Goal: Register for event/course

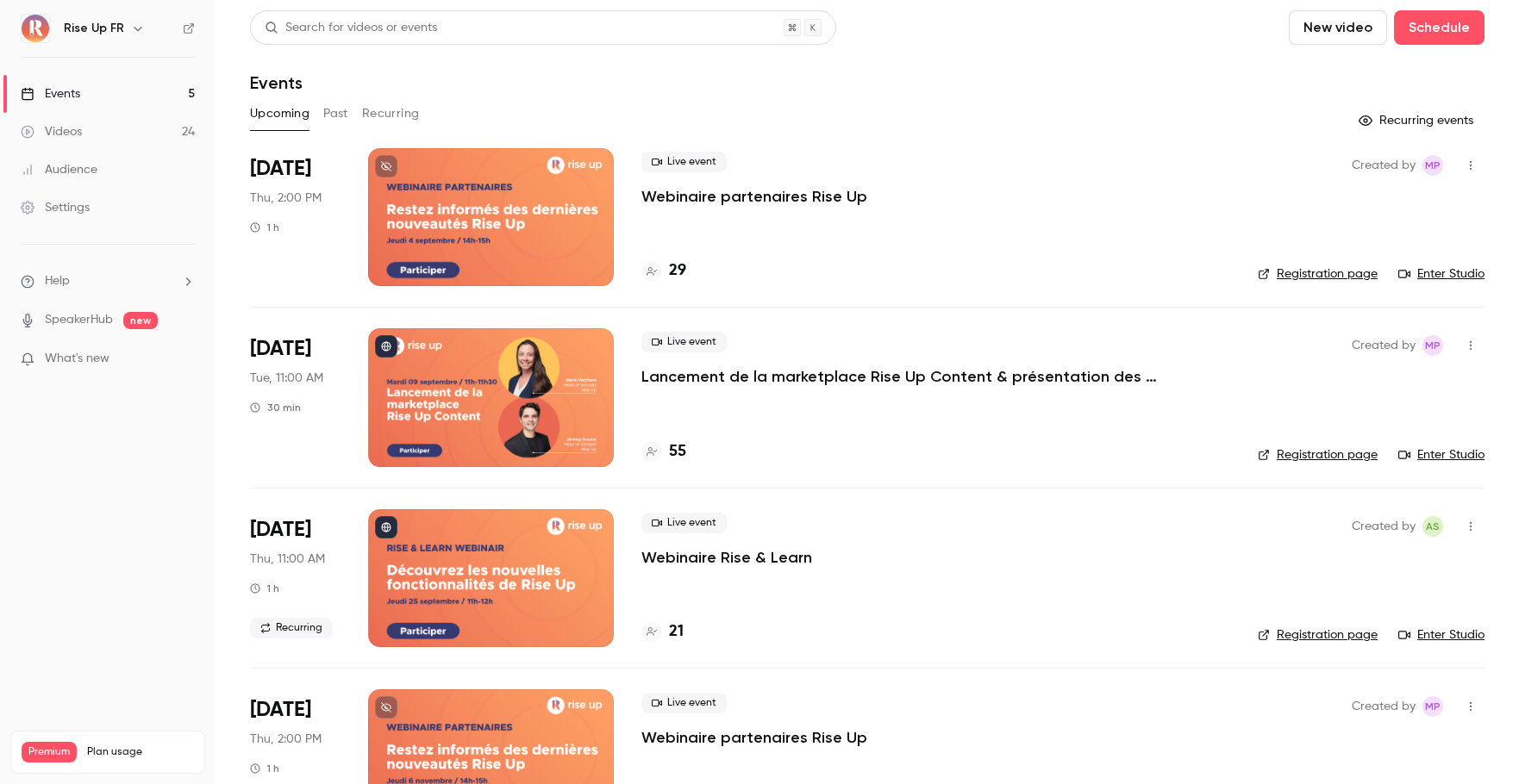
click at [1311, 458] on link "Registration page" at bounding box center [1317, 455] width 120 height 18
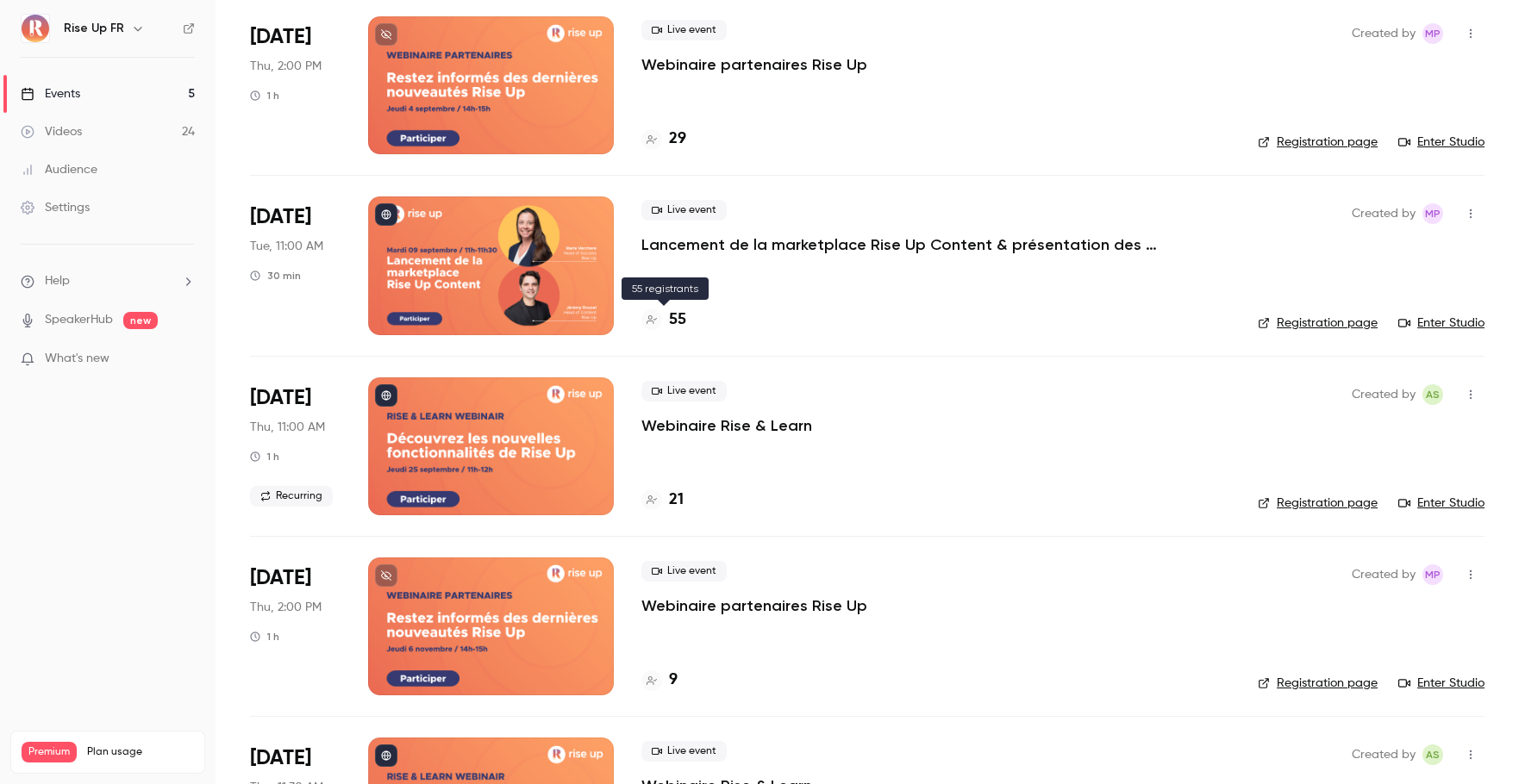
scroll to position [156, 0]
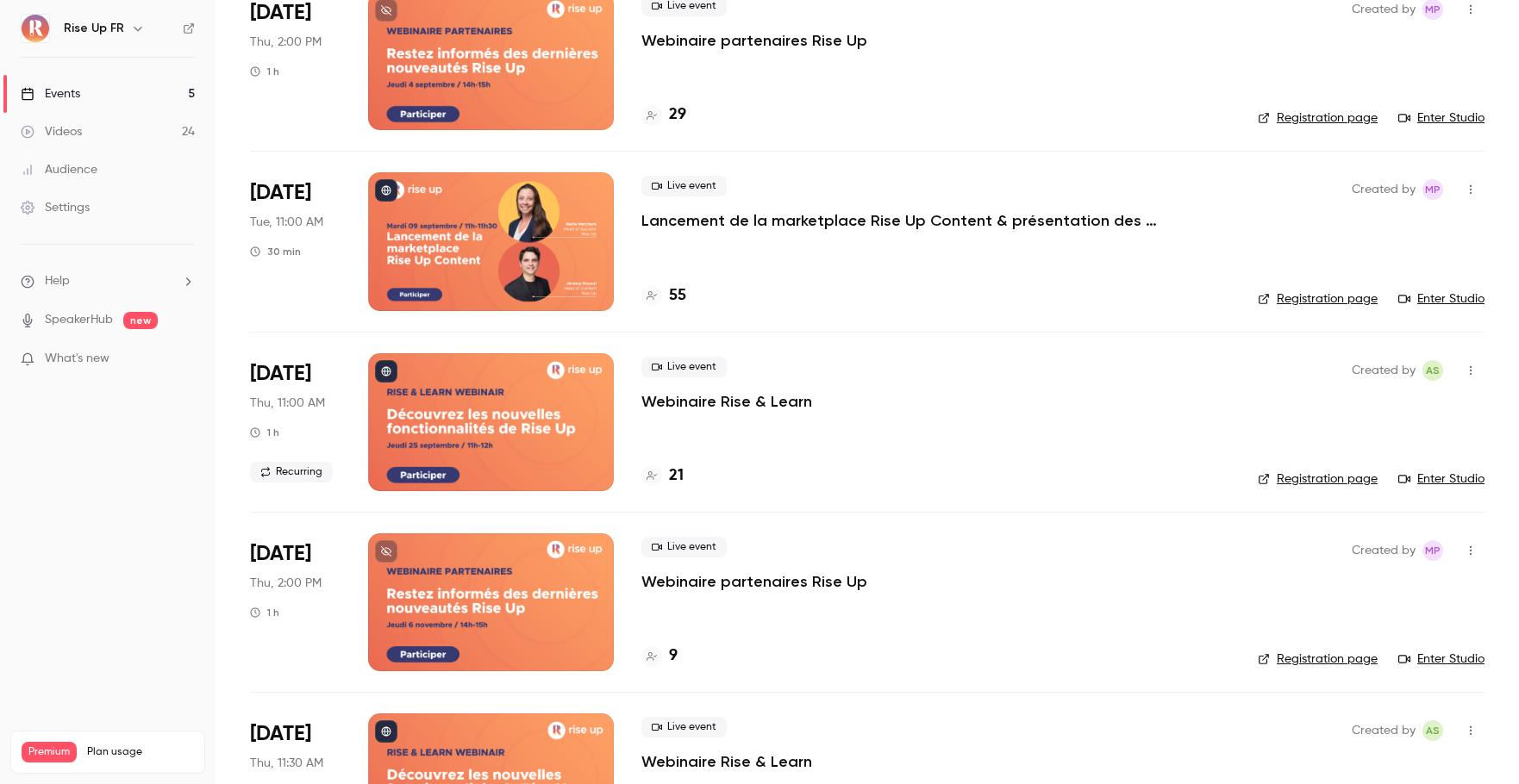
click at [704, 405] on p "Webinaire Rise & Learn" at bounding box center [726, 401] width 171 height 20
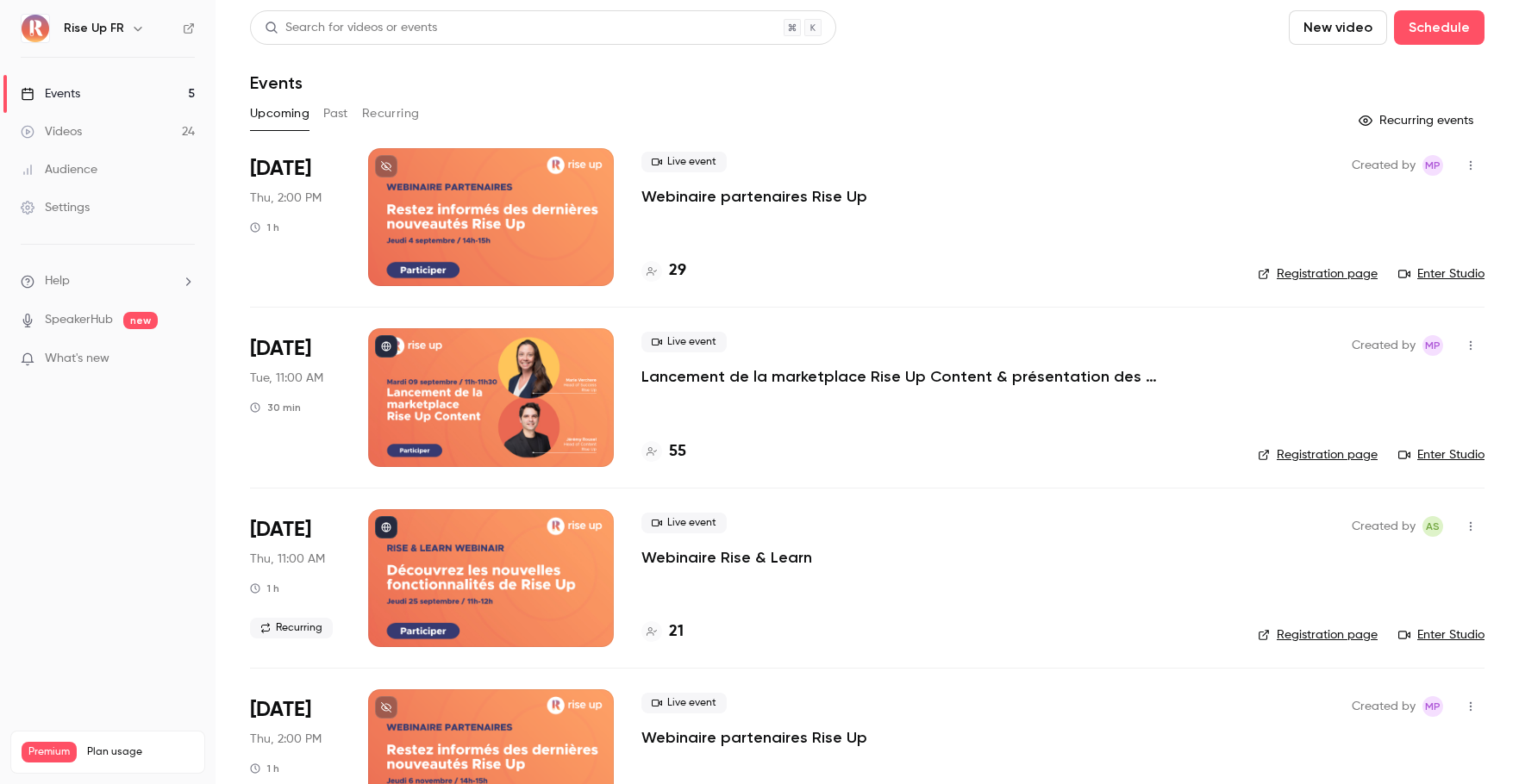
click at [1307, 631] on link "Registration page" at bounding box center [1317, 635] width 120 height 18
click at [133, 35] on button "button" at bounding box center [137, 28] width 20 height 20
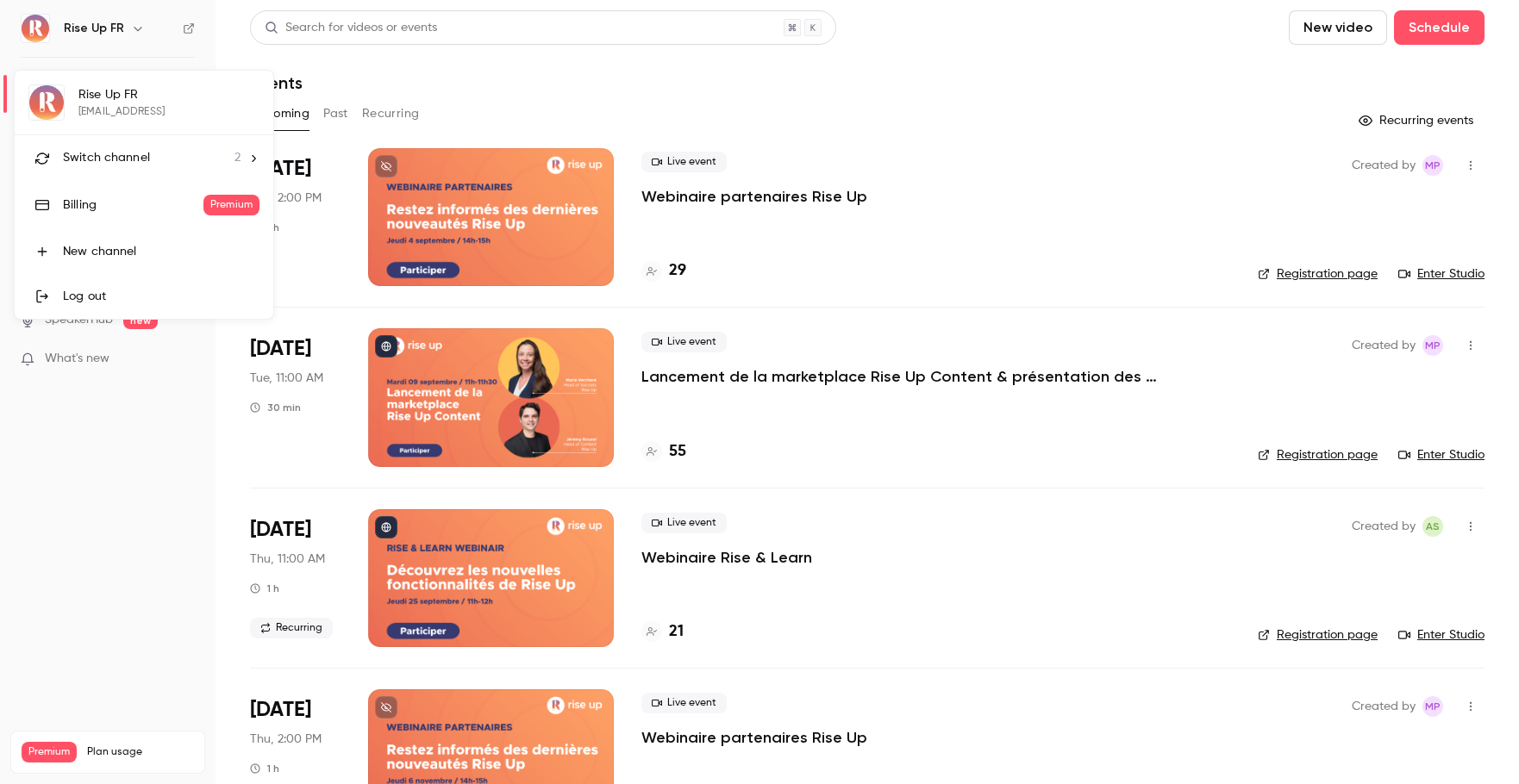
click at [131, 157] on span "Switch channel" at bounding box center [106, 158] width 87 height 19
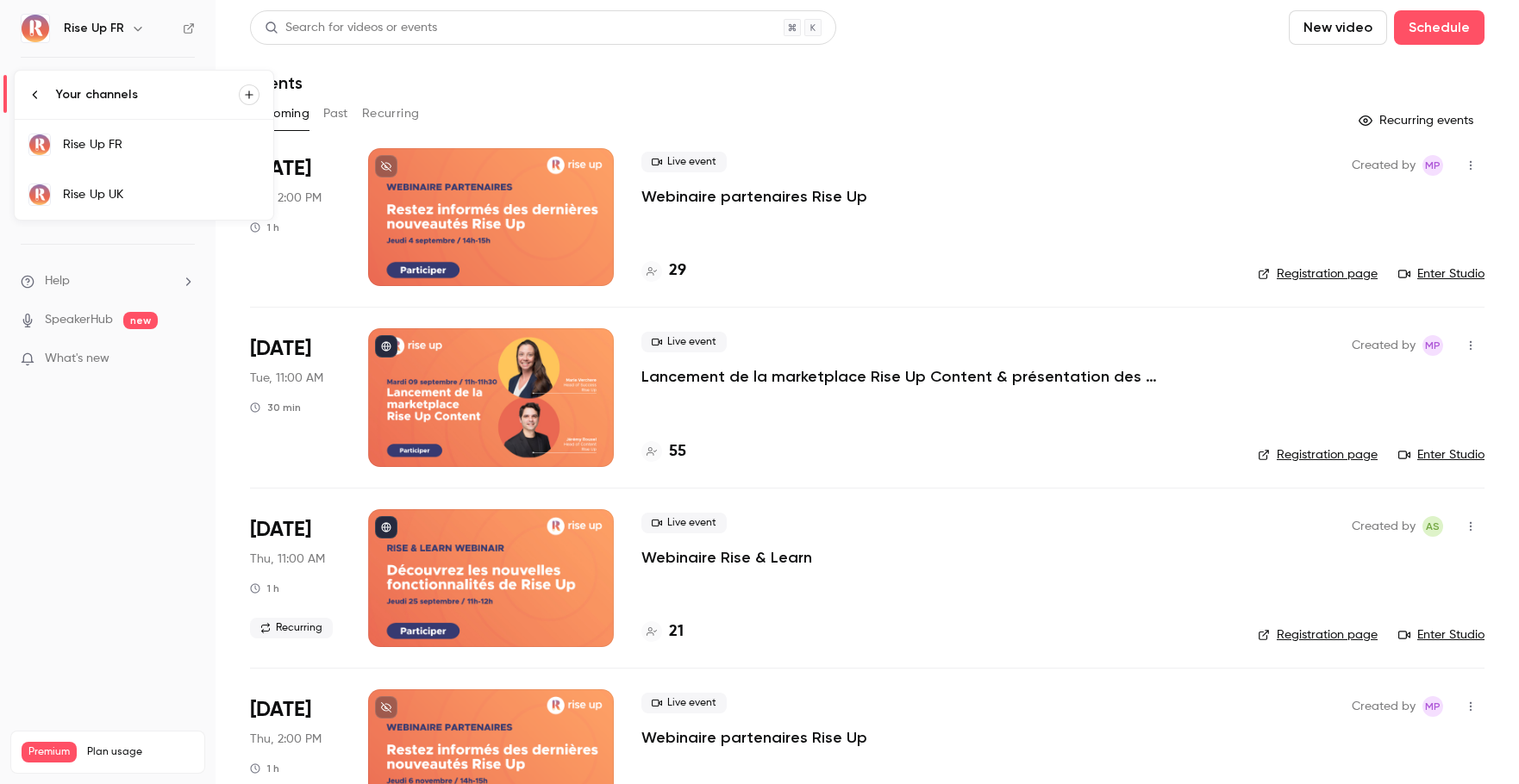
click at [137, 202] on div "Rise Up UK" at bounding box center [162, 195] width 197 height 18
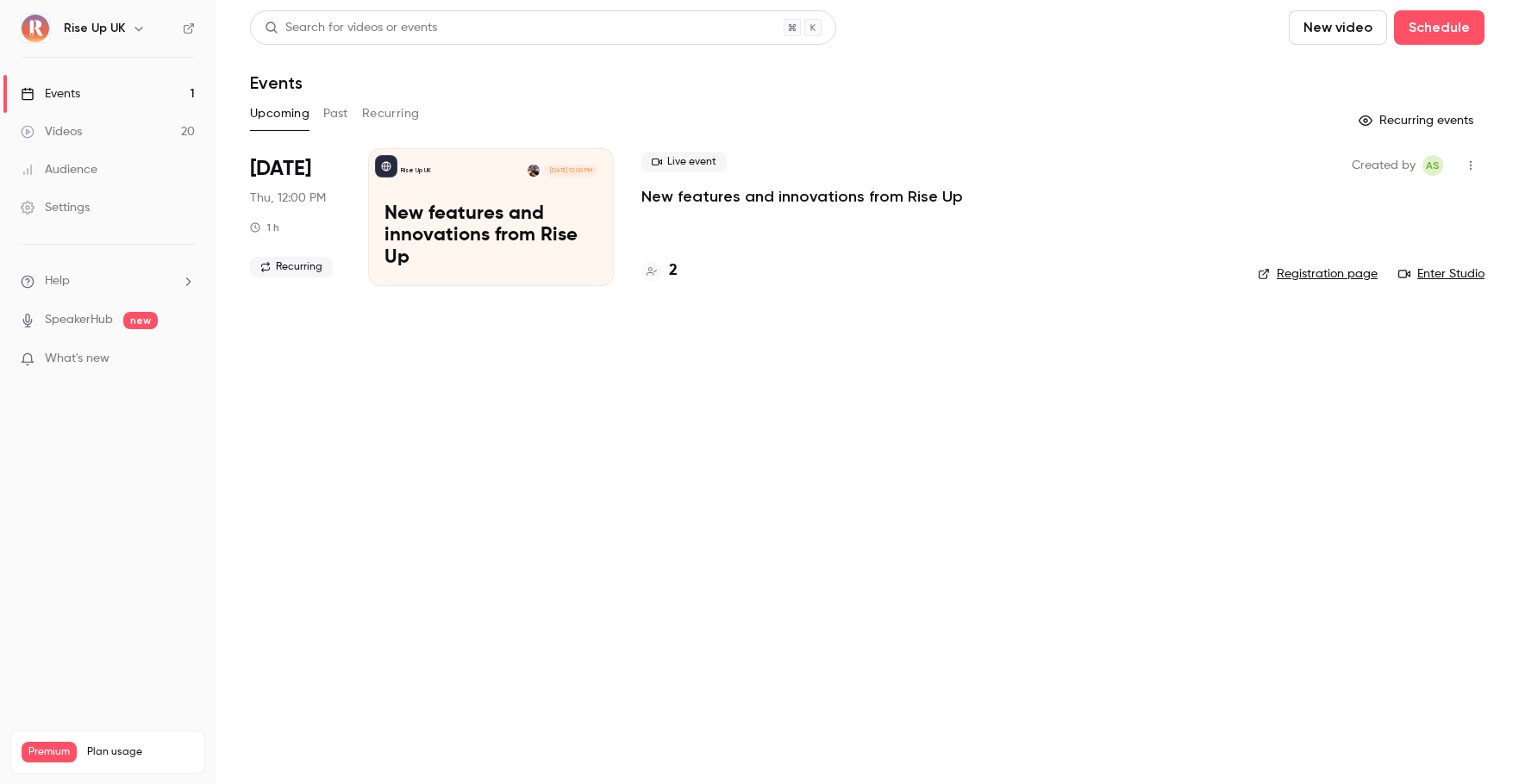
click at [1335, 278] on link "Registration page" at bounding box center [1317, 275] width 120 height 18
